Goal: Information Seeking & Learning: Learn about a topic

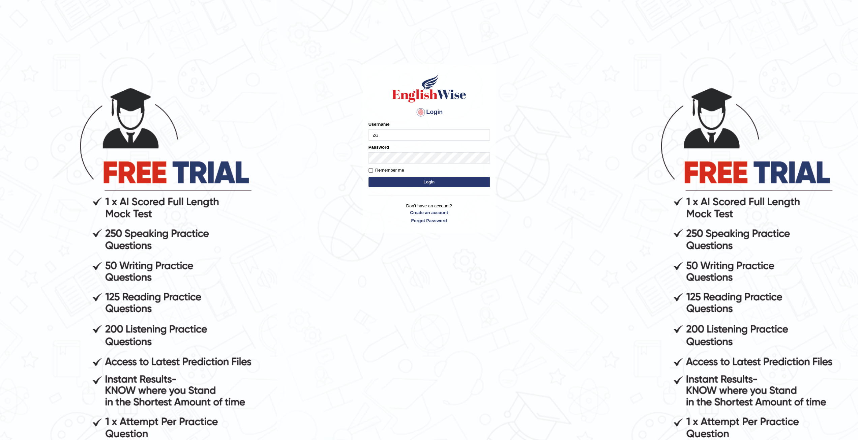
type input "zaryab_chandio"
click at [368, 177] on button "Login" at bounding box center [428, 182] width 121 height 10
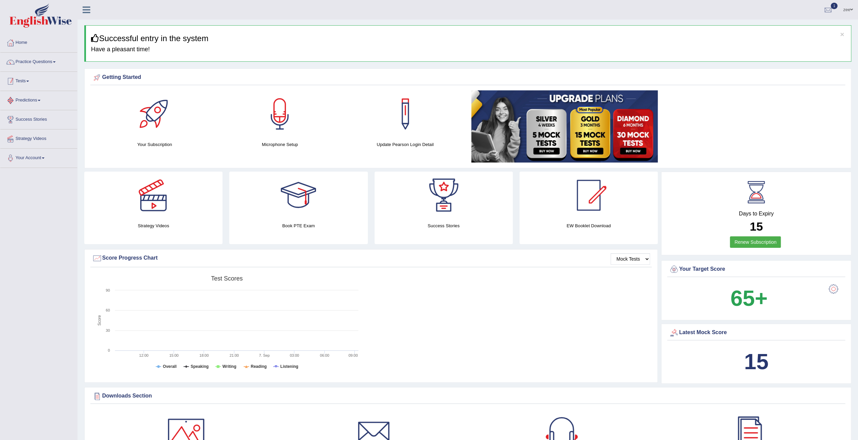
click at [21, 81] on link "Tests" at bounding box center [38, 80] width 77 height 17
click at [31, 57] on link "Practice Questions" at bounding box center [38, 61] width 77 height 17
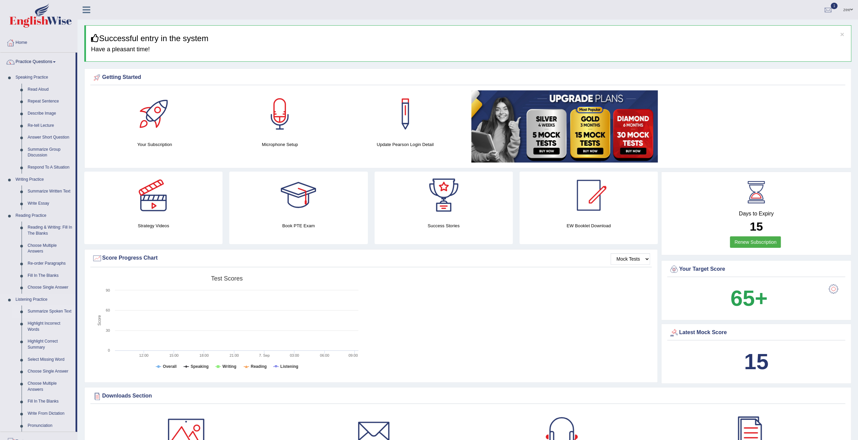
click at [53, 310] on link "Summarize Spoken Text" at bounding box center [50, 311] width 51 height 12
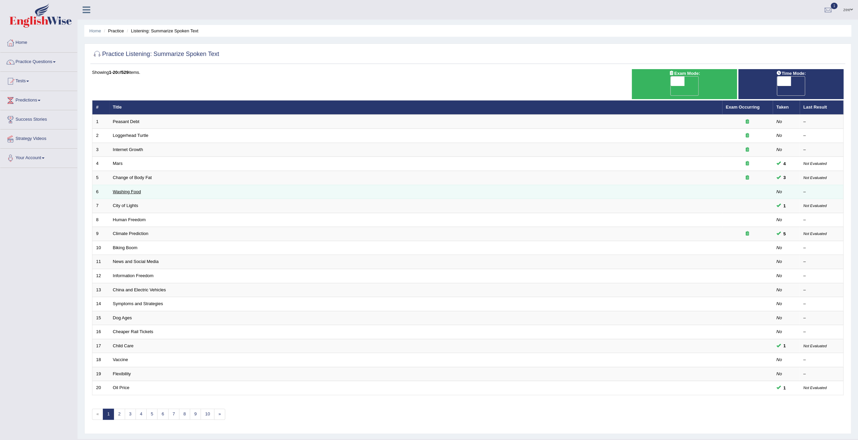
click at [125, 189] on link "Washing Food" at bounding box center [127, 191] width 28 height 5
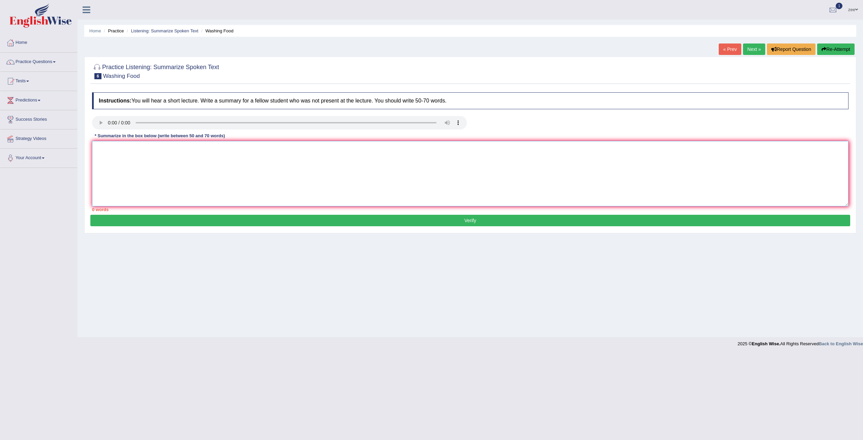
click at [131, 161] on textarea at bounding box center [470, 173] width 756 height 65
drag, startPoint x: 164, startPoint y: 149, endPoint x: 177, endPoint y: 154, distance: 13.3
click at [165, 149] on textarea "safe safty not all foods are clean , other food like potatoes should be washed …" at bounding box center [470, 173] width 756 height 65
click at [185, 148] on textarea "safe safty not all foods are clean like meat , other food like potatoes should …" at bounding box center [470, 173] width 756 height 65
click at [739, 161] on textarea "safe safty not all foods are clean like raw meats should be kept clean, they co…" at bounding box center [470, 173] width 756 height 65
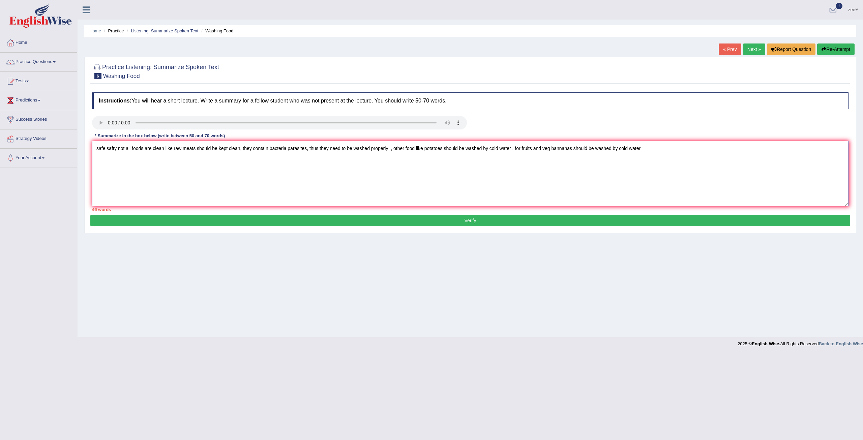
click at [391, 150] on textarea "safe safty not all foods are clean like raw meats should be kept clean, they co…" at bounding box center [470, 173] width 756 height 65
click at [681, 159] on textarea "safe safty not all foods are clean like raw meats should be kept clean, they co…" at bounding box center [470, 173] width 756 height 65
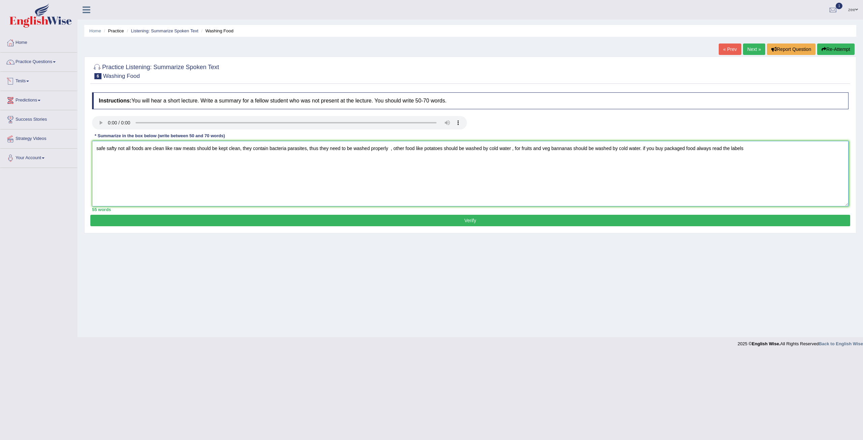
click at [95, 154] on textarea "safe safty not all foods are clean like raw meats should be kept clean, they co…" at bounding box center [470, 173] width 756 height 65
type textarea "The speaker provided brief indormation about "Food safety". Firstly, the speake…"
click at [255, 218] on button "Verify" at bounding box center [470, 220] width 760 height 11
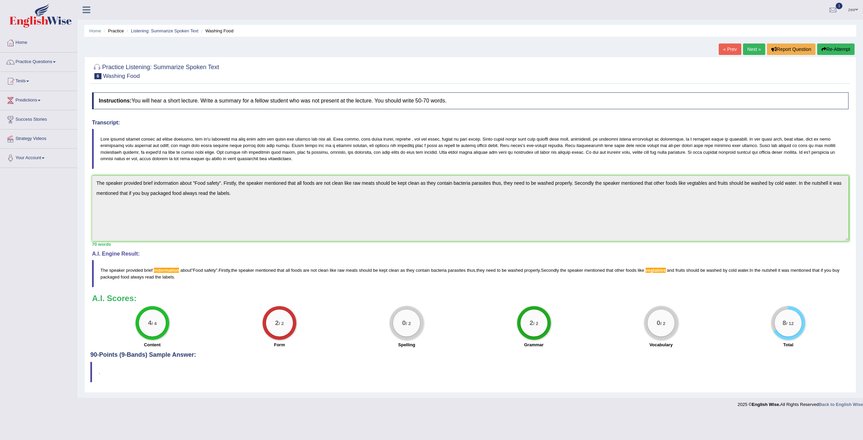
click at [53, 154] on div "Toggle navigation Home Practice Questions Speaking Practice Read Aloud Repeat S…" at bounding box center [431, 205] width 863 height 411
click at [836, 49] on button "Re-Attempt" at bounding box center [835, 48] width 37 height 11
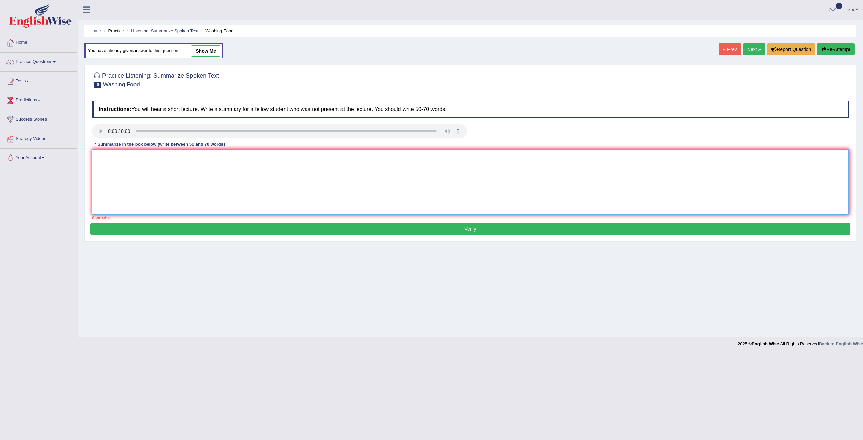
click at [520, 191] on textarea at bounding box center [470, 181] width 756 height 65
paste textarea "The speaker provided brief indormation about "Food safety". Firstly, the speake…"
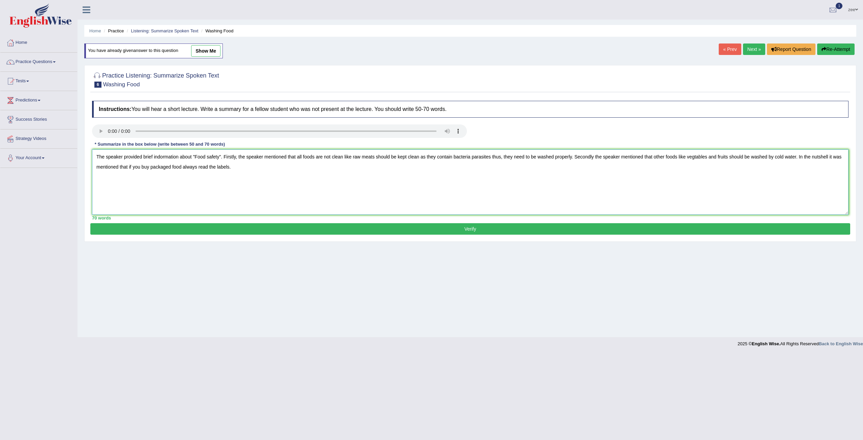
click at [159, 157] on textarea "The speaker provided brief indormation about "Food safety". Firstly, the speake…" at bounding box center [470, 181] width 756 height 65
click at [690, 155] on textarea "The speaker provided brief information about "Food safety". Firstly, the speake…" at bounding box center [470, 181] width 756 height 65
type textarea "The speaker provided brief information about "Food safety". Firstly, the speake…"
click at [644, 235] on div "Practice Listening: Summarize Spoken Text 6 Washing Food Instructions: You will…" at bounding box center [470, 153] width 772 height 177
click at [653, 229] on button "Verify" at bounding box center [470, 228] width 760 height 11
